Goal: Browse casually

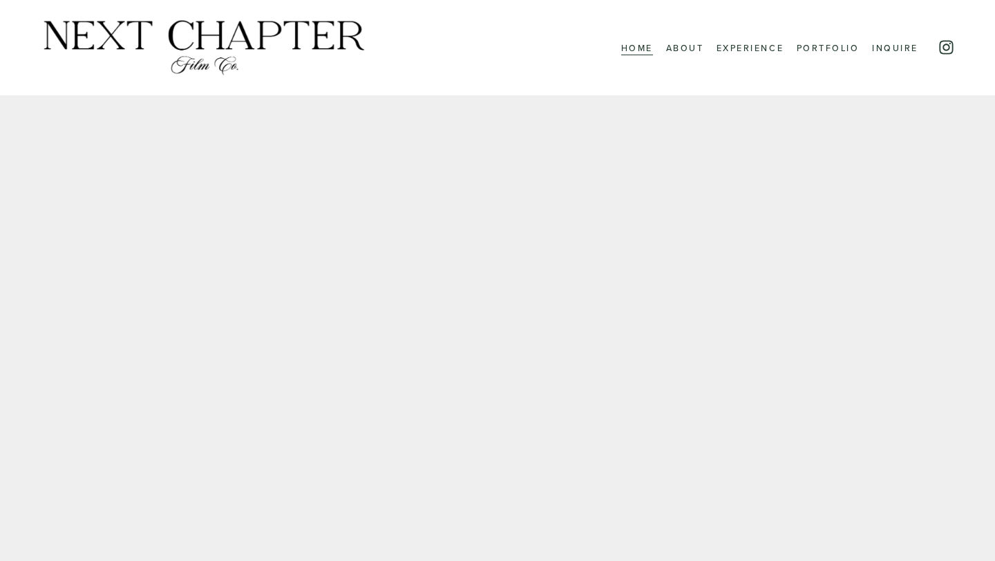
click at [771, 48] on link "Experience" at bounding box center [749, 47] width 67 height 17
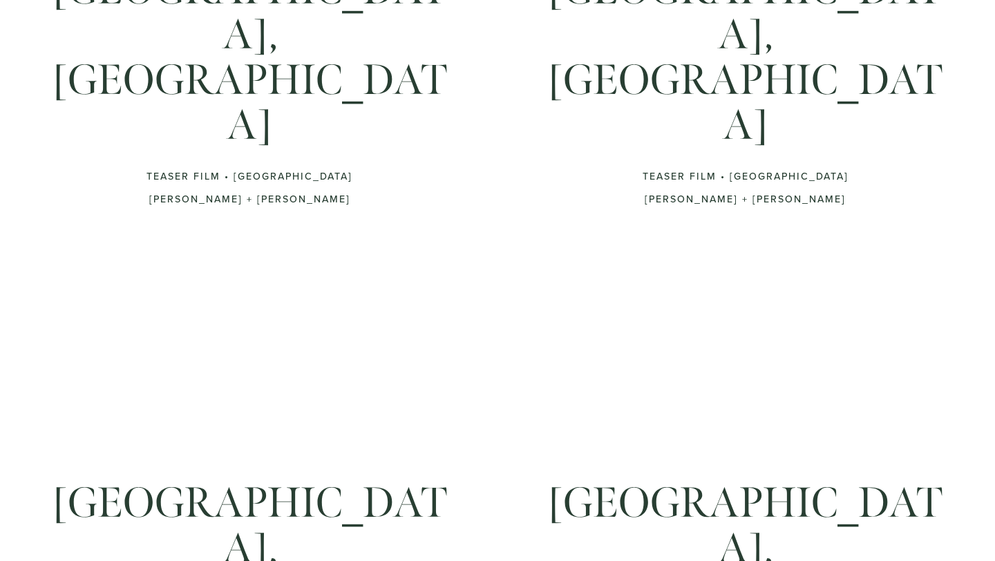
scroll to position [438, 0]
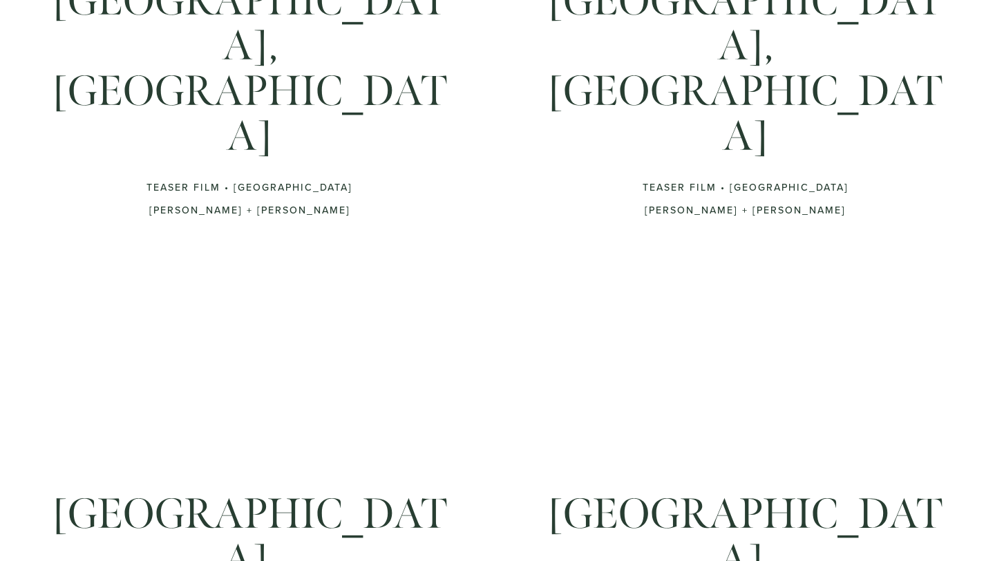
click at [993, 428] on div "Boulder, CO Teaser Film • Boulder Creek Kyle + Jessi San Diego, CA Teaser Film …" at bounding box center [497, 520] width 995 height 1595
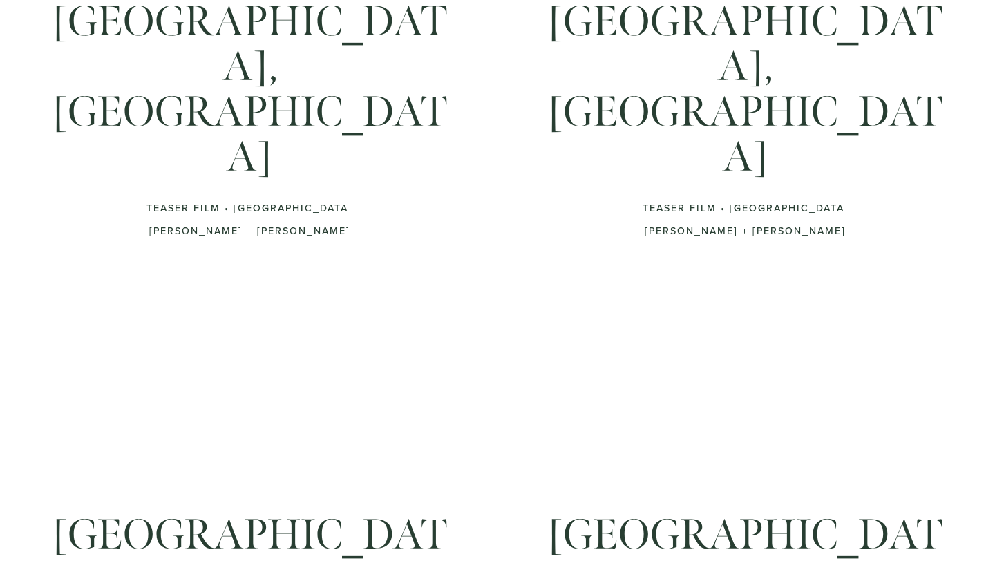
scroll to position [0, 0]
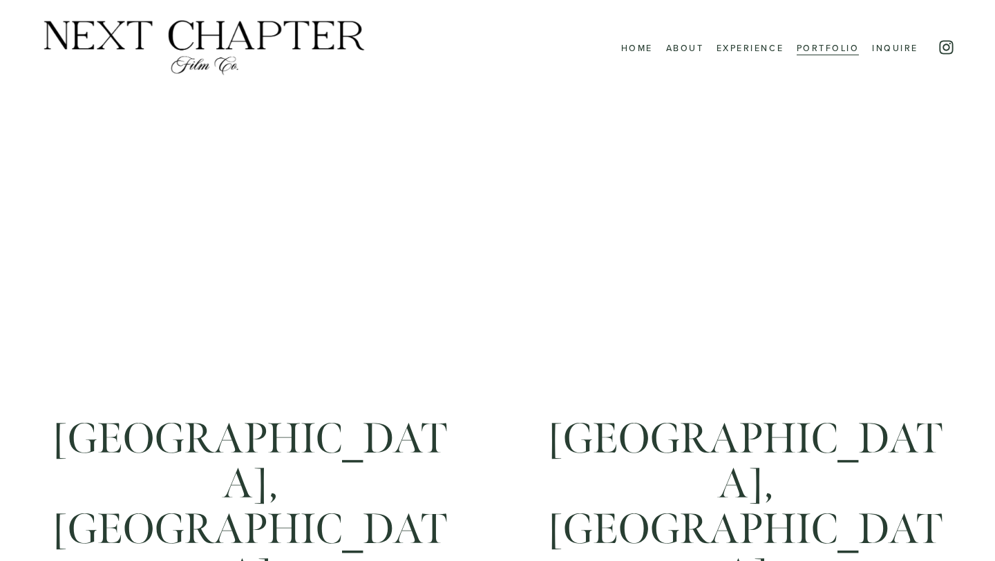
click at [806, 54] on link "Portfolio" at bounding box center [827, 47] width 63 height 17
click at [744, 53] on link "Experience" at bounding box center [749, 47] width 67 height 17
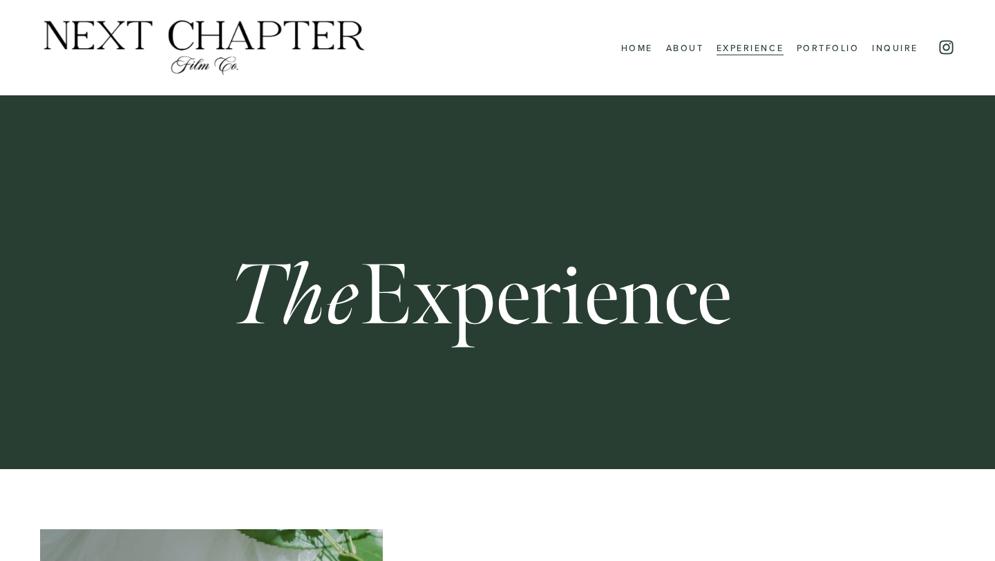
click at [908, 53] on link "Inquire" at bounding box center [895, 47] width 46 height 17
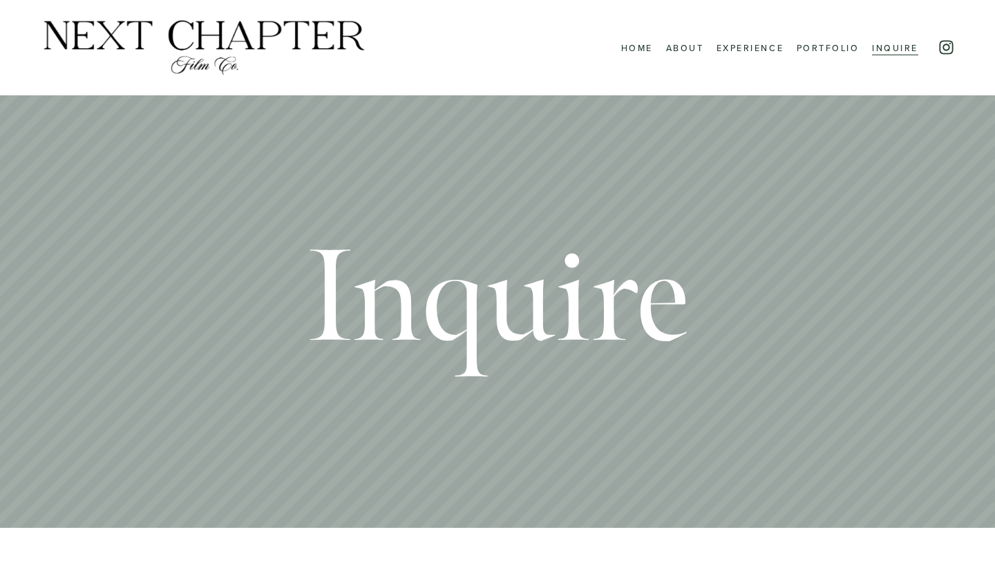
click at [636, 48] on link "Home" at bounding box center [637, 47] width 32 height 17
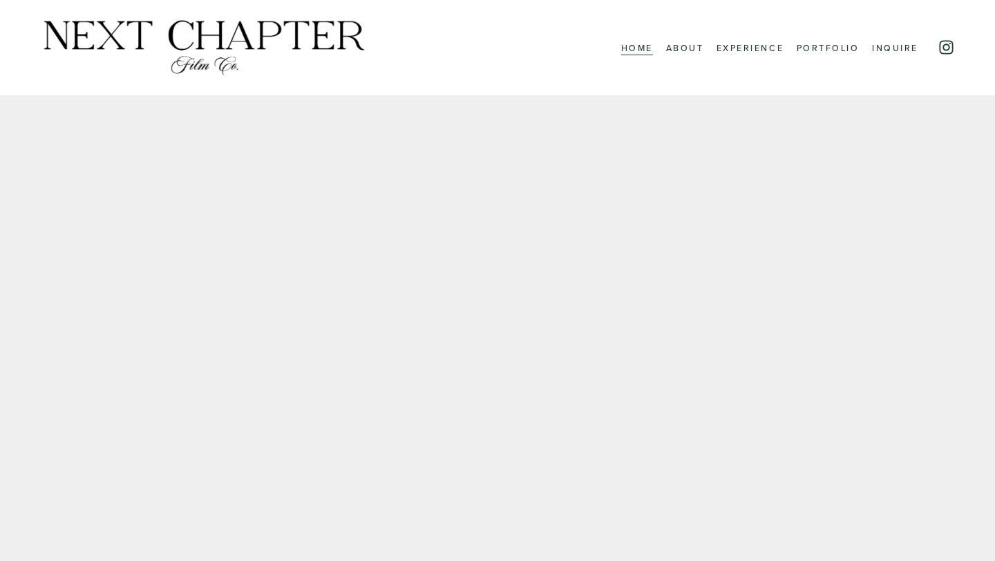
click at [828, 52] on link "Portfolio" at bounding box center [827, 47] width 63 height 17
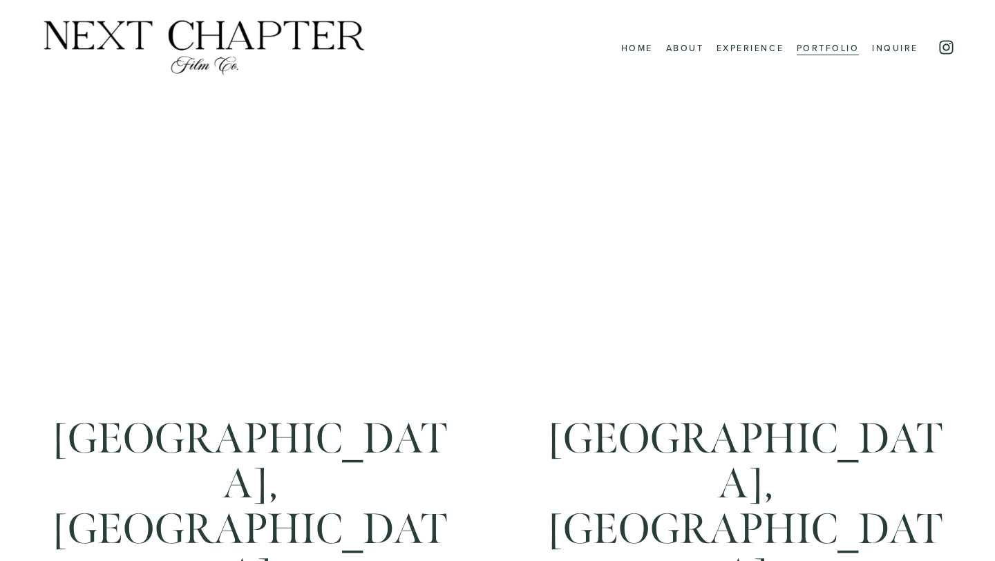
click at [946, 50] on use "Instagram" at bounding box center [946, 48] width 14 height 14
